Goal: Task Accomplishment & Management: Manage account settings

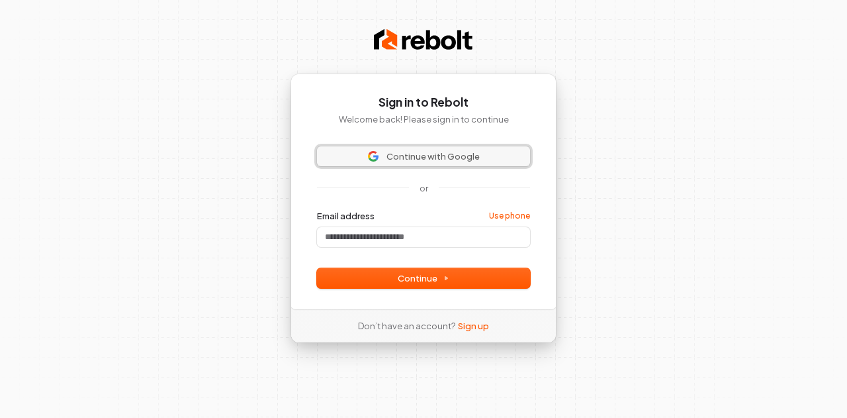
click at [397, 149] on button "Continue with Google" at bounding box center [423, 156] width 213 height 20
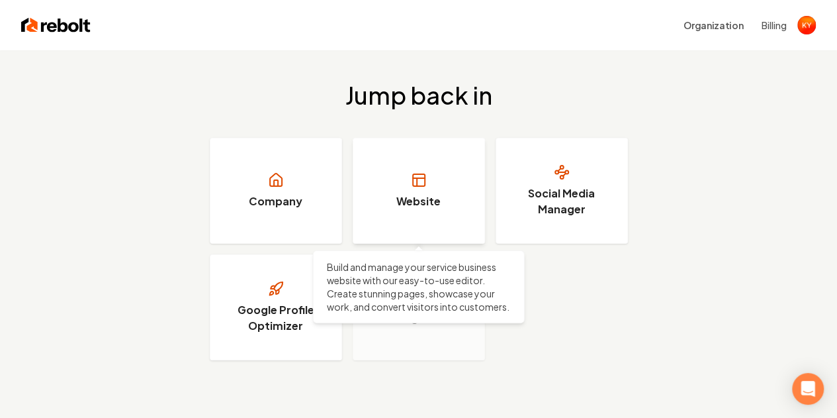
click at [413, 209] on h3 "Website" at bounding box center [419, 201] width 44 height 16
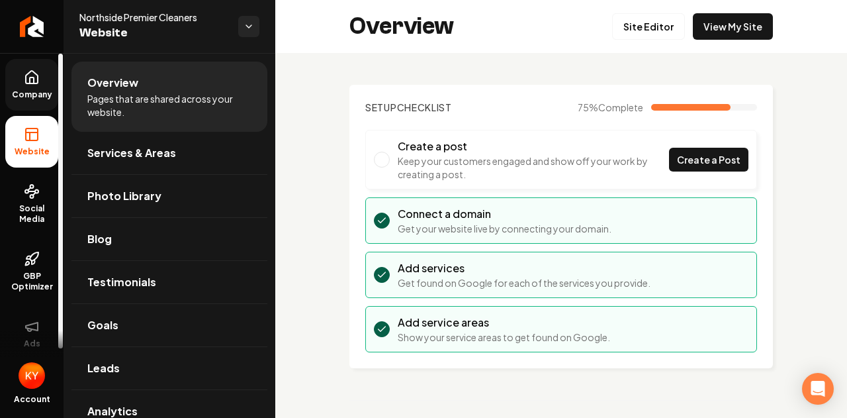
click at [34, 84] on icon at bounding box center [32, 78] width 16 height 16
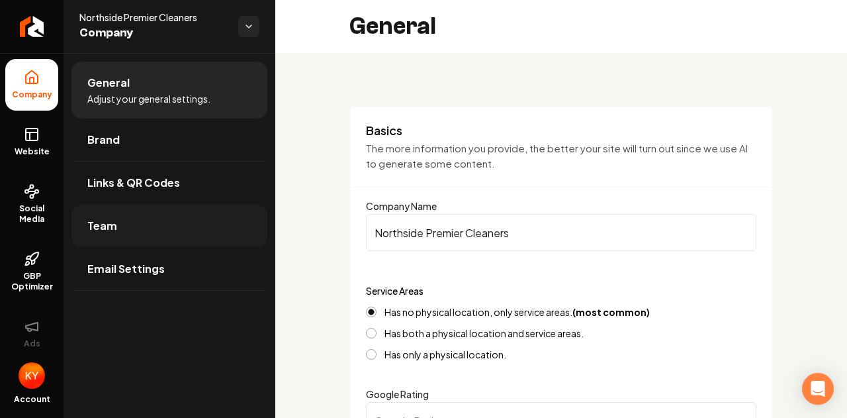
click at [147, 234] on link "Team" at bounding box center [169, 226] width 196 height 42
